Goal: Information Seeking & Learning: Check status

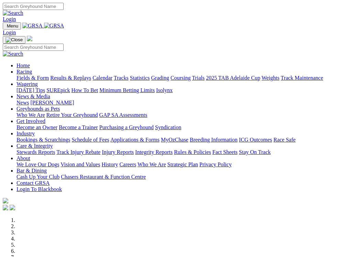
scroll to position [544, 0]
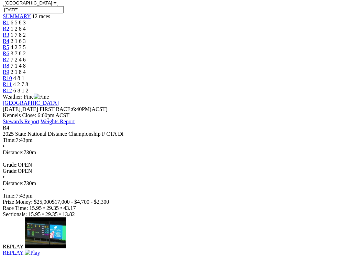
scroll to position [225, 0]
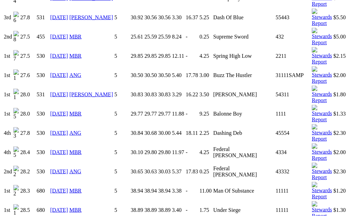
scroll to position [1223, 0]
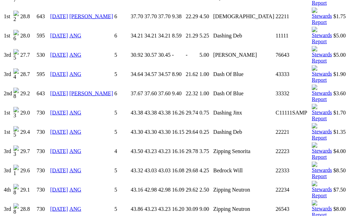
scroll to position [952, 0]
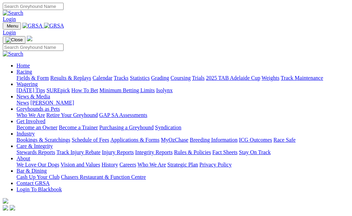
scroll to position [566, 0]
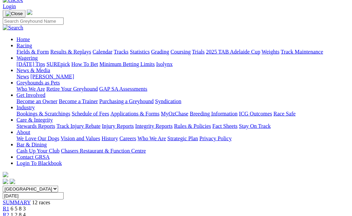
scroll to position [30, 0]
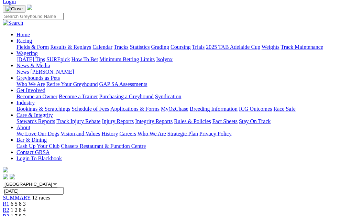
scroll to position [12, 0]
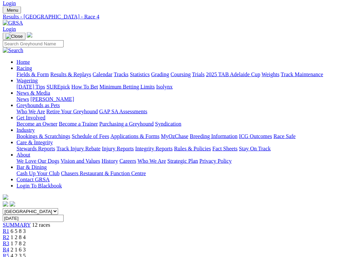
scroll to position [16, 0]
click at [9, 216] on link "R5" at bounding box center [6, 256] width 7 height 6
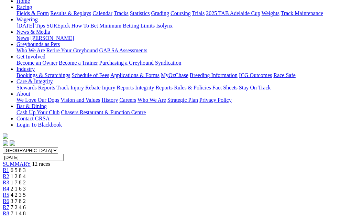
scroll to position [68, 0]
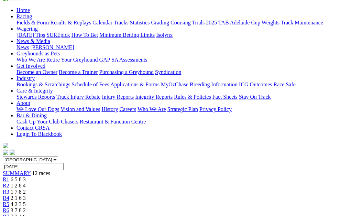
click at [9, 208] on link "R6" at bounding box center [6, 211] width 7 height 6
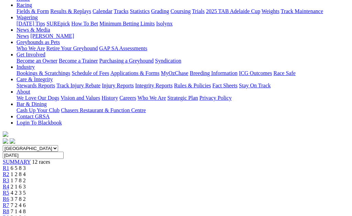
scroll to position [60, 0]
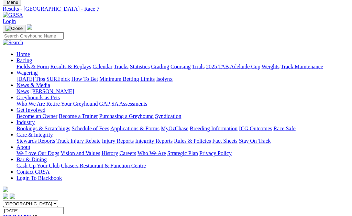
scroll to position [23, 0]
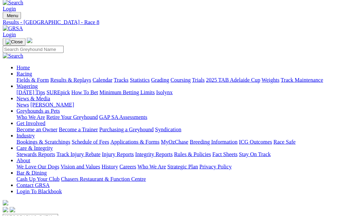
scroll to position [9, 0]
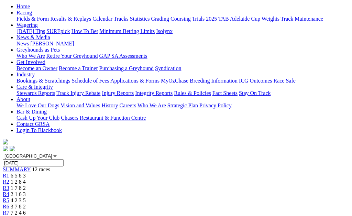
scroll to position [70, 0]
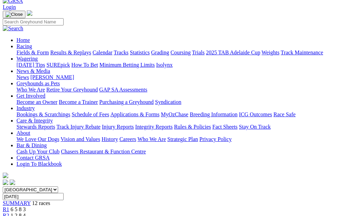
scroll to position [37, 0]
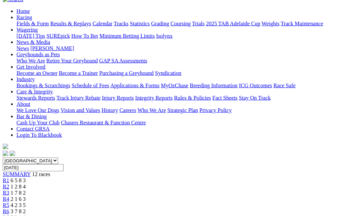
scroll to position [61, 0]
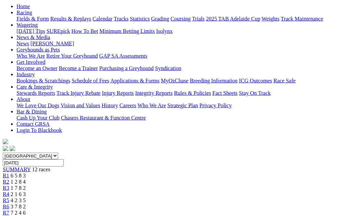
scroll to position [66, 0]
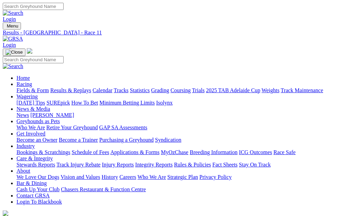
scroll to position [61, 0]
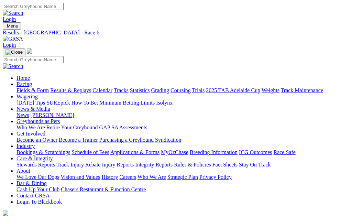
scroll to position [61, 0]
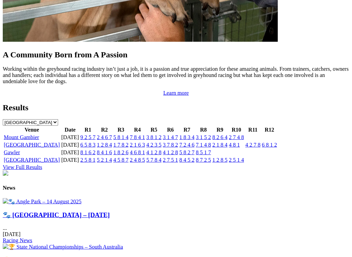
scroll to position [692, 0]
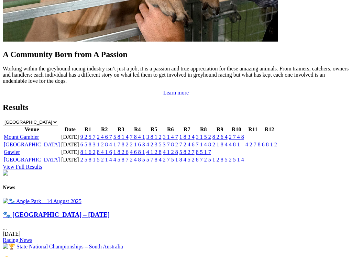
click at [53, 198] on img at bounding box center [42, 201] width 79 height 7
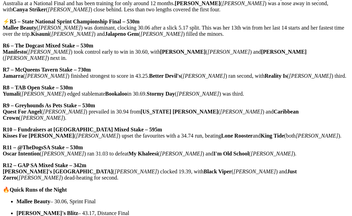
scroll to position [367, 0]
